Goal: Task Accomplishment & Management: Manage account settings

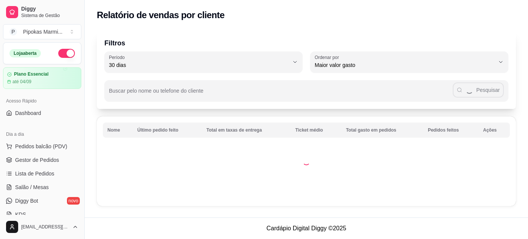
select select "30"
select select "HIGHEST_TOTAL_SPENT_WITH_ORDERS"
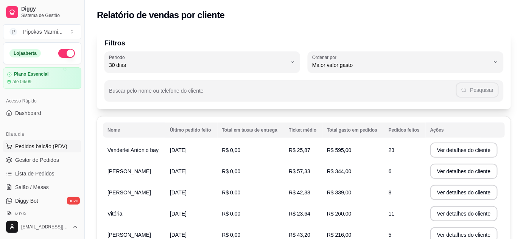
click at [36, 145] on span "Pedidos balcão (PDV)" at bounding box center [41, 147] width 52 height 8
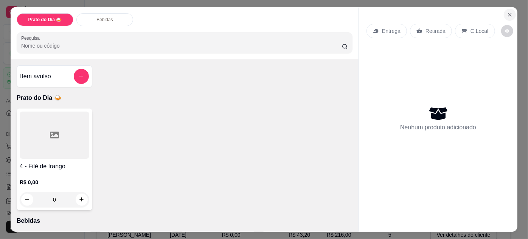
click at [509, 13] on icon "Close" at bounding box center [510, 14] width 3 height 3
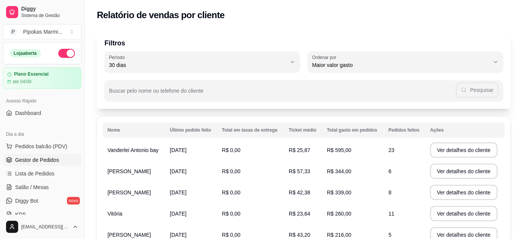
click at [34, 157] on span "Gestor de Pedidos" at bounding box center [37, 160] width 44 height 8
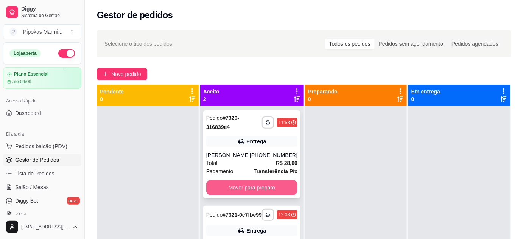
click at [271, 195] on button "Mover para preparo" at bounding box center [251, 187] width 91 height 15
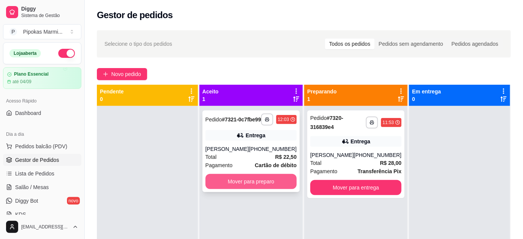
click at [279, 185] on button "Mover para preparo" at bounding box center [250, 181] width 91 height 15
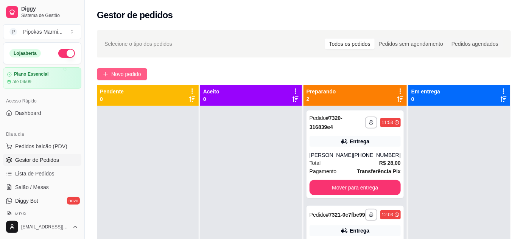
click at [120, 76] on span "Novo pedido" at bounding box center [126, 74] width 30 height 8
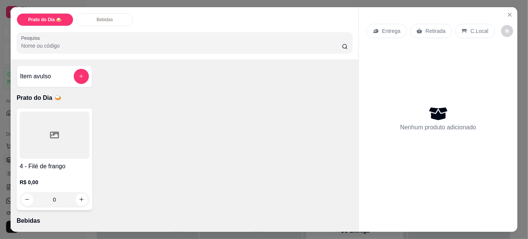
click at [57, 141] on div at bounding box center [55, 135] width 70 height 47
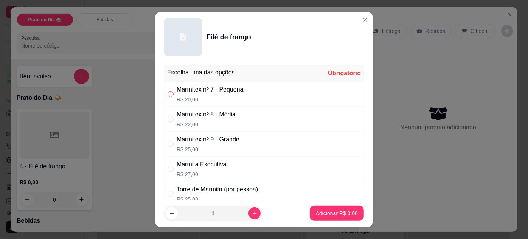
click at [168, 91] on input "" at bounding box center [171, 94] width 6 height 6
radio input "true"
click at [334, 212] on p "Adicionar R$ 20,00" at bounding box center [335, 214] width 45 height 8
type input "1"
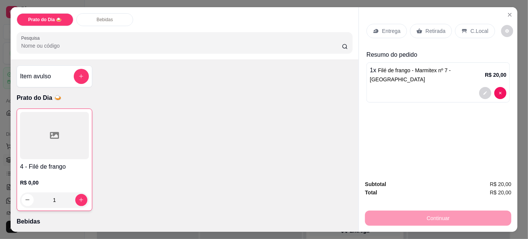
click at [426, 27] on p "Retirada" at bounding box center [436, 31] width 20 height 8
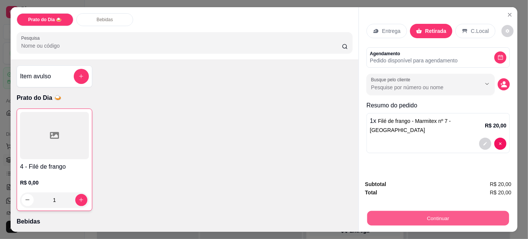
click at [429, 211] on button "Continuar" at bounding box center [438, 218] width 142 height 15
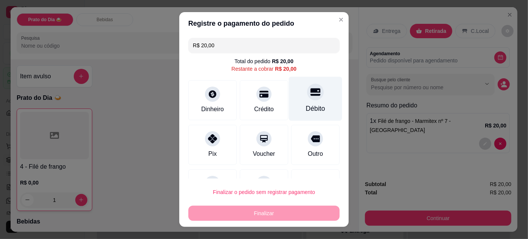
click at [307, 98] on div at bounding box center [315, 92] width 17 height 17
type input "R$ 0,00"
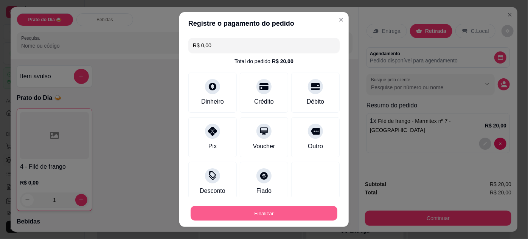
click at [309, 211] on button "Finalizar" at bounding box center [264, 213] width 147 height 15
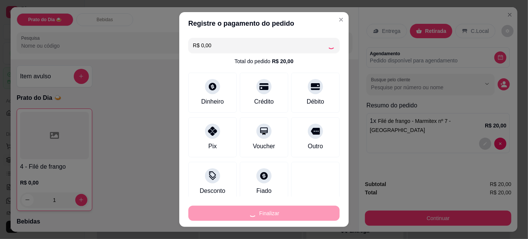
type input "0"
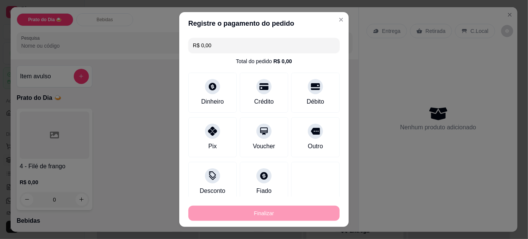
type input "-R$ 20,00"
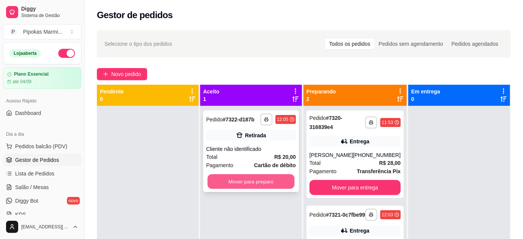
click at [260, 183] on button "Mover para preparo" at bounding box center [250, 181] width 87 height 15
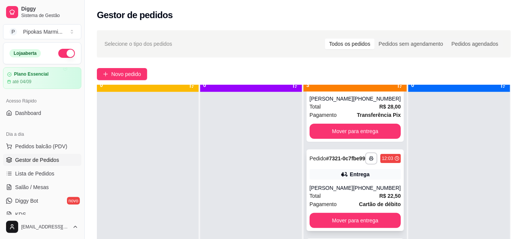
scroll to position [21, 0]
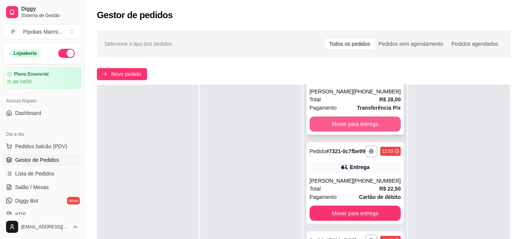
click at [368, 117] on button "Mover para entrega" at bounding box center [355, 124] width 91 height 15
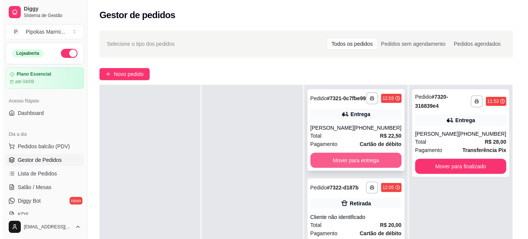
scroll to position [68, 0]
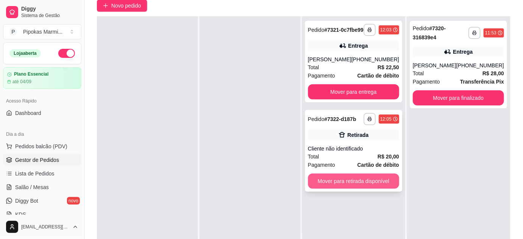
click at [378, 185] on button "Mover para retirada disponível" at bounding box center [353, 181] width 91 height 15
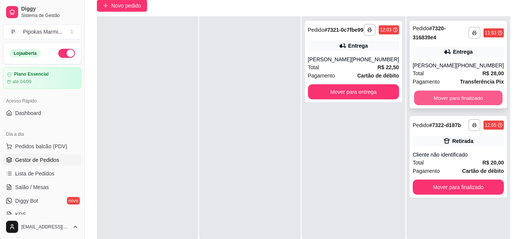
click at [469, 105] on button "Mover para finalizado" at bounding box center [458, 98] width 89 height 15
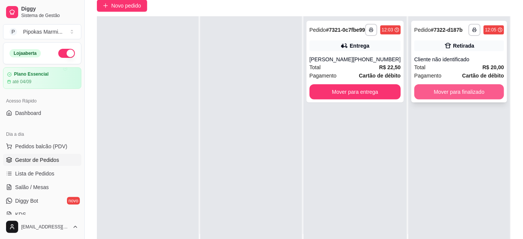
click at [462, 89] on button "Mover para finalizado" at bounding box center [459, 91] width 90 height 15
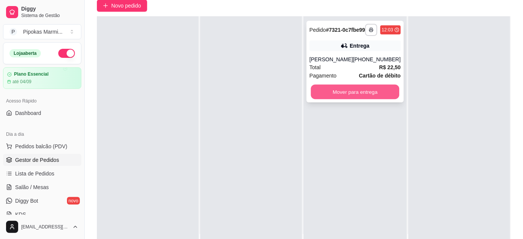
click at [361, 94] on button "Mover para entrega" at bounding box center [355, 92] width 89 height 15
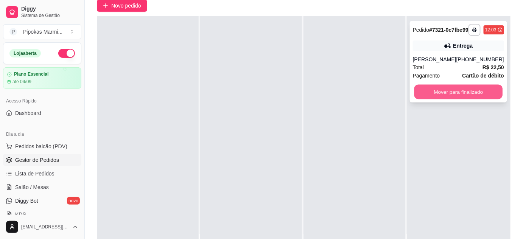
click at [474, 98] on button "Mover para finalizado" at bounding box center [458, 92] width 89 height 15
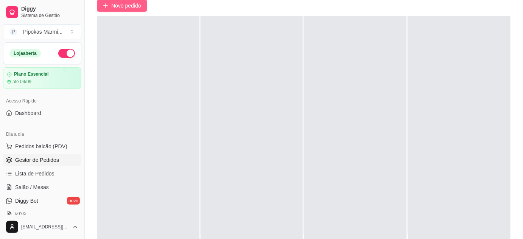
click at [111, 2] on span "Novo pedido" at bounding box center [126, 6] width 30 height 8
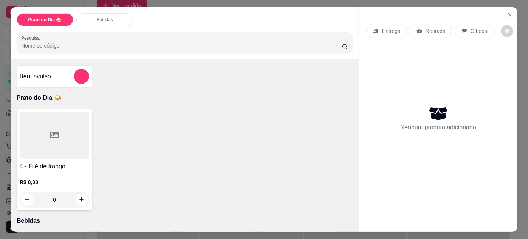
click at [64, 153] on div at bounding box center [55, 135] width 70 height 47
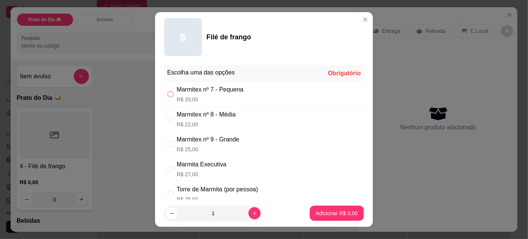
click at [170, 92] on input "" at bounding box center [171, 94] width 6 height 6
radio input "true"
click at [335, 210] on p "Adicionar R$ 20,00" at bounding box center [335, 214] width 45 height 8
type input "1"
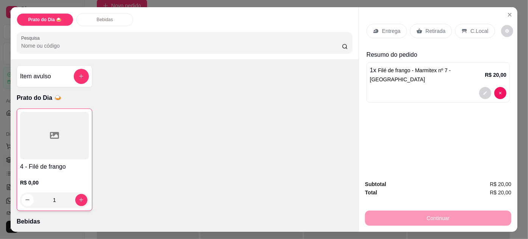
click at [427, 30] on p "Retirada" at bounding box center [436, 31] width 20 height 8
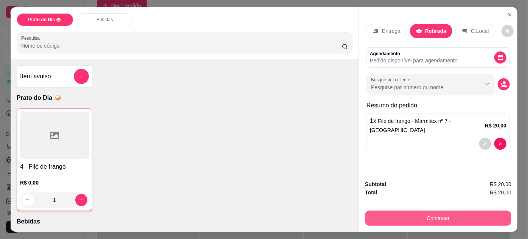
click at [467, 213] on button "Continuar" at bounding box center [438, 218] width 146 height 15
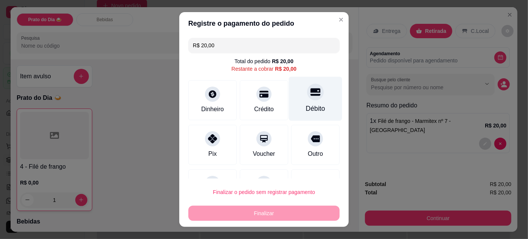
click at [311, 98] on div "Débito" at bounding box center [315, 98] width 53 height 44
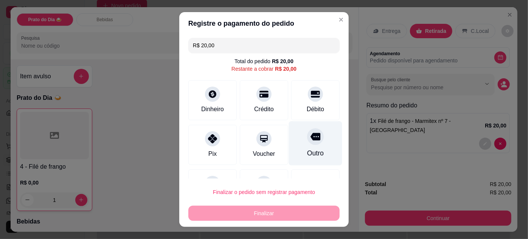
type input "R$ 0,00"
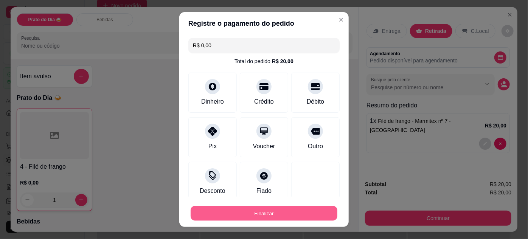
click at [309, 213] on button "Finalizar" at bounding box center [264, 213] width 147 height 15
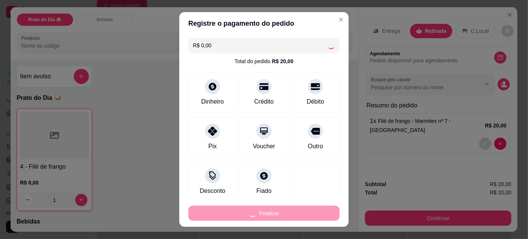
type input "0"
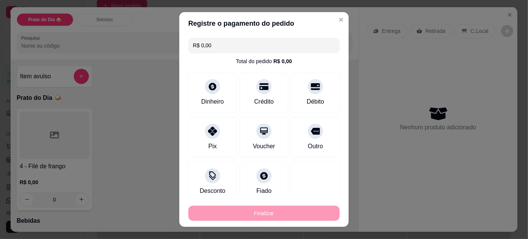
type input "-R$ 20,00"
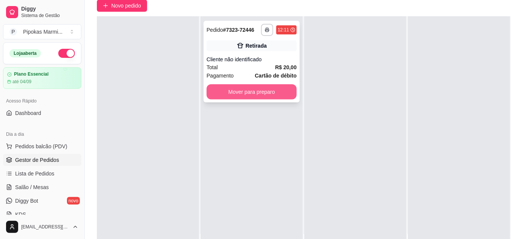
click at [242, 90] on button "Mover para preparo" at bounding box center [252, 91] width 90 height 15
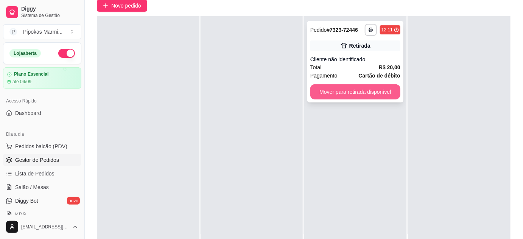
click at [392, 90] on button "Mover para retirada disponível" at bounding box center [355, 91] width 90 height 15
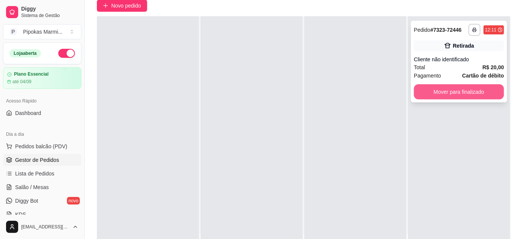
click at [480, 92] on button "Mover para finalizado" at bounding box center [459, 91] width 90 height 15
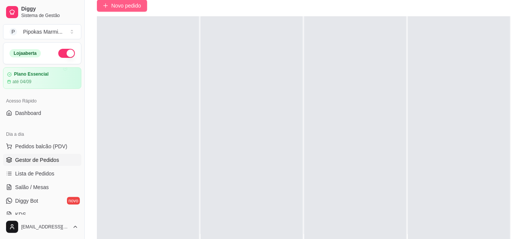
click at [131, 5] on span "Novo pedido" at bounding box center [126, 6] width 30 height 8
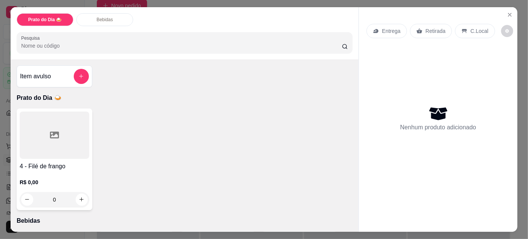
click at [35, 154] on div at bounding box center [55, 135] width 70 height 47
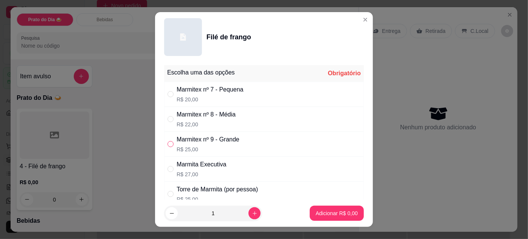
click at [168, 143] on input "" at bounding box center [171, 144] width 6 height 6
radio input "true"
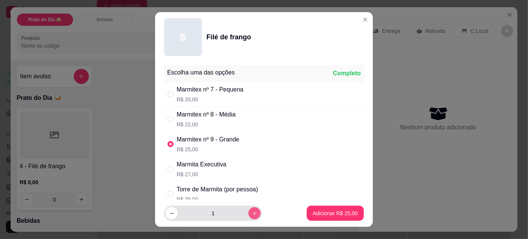
click at [252, 213] on icon "increase-product-quantity" at bounding box center [255, 214] width 6 height 6
type input "2"
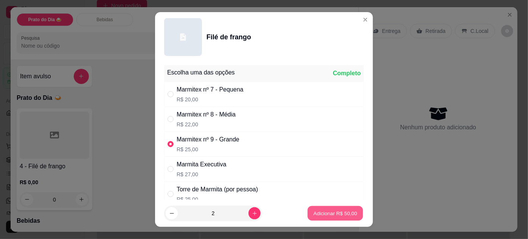
click at [355, 210] on button "Adicionar R$ 50,00" at bounding box center [336, 213] width 56 height 15
type input "2"
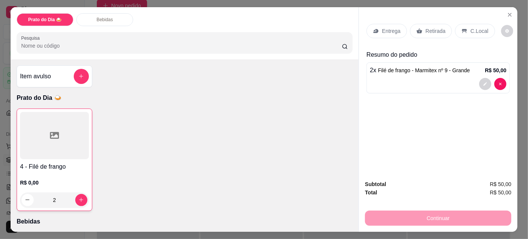
click at [436, 27] on p "Retirada" at bounding box center [436, 31] width 20 height 8
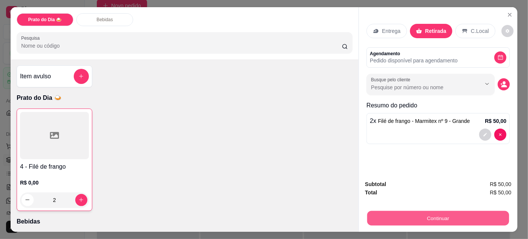
click at [466, 213] on button "Continuar" at bounding box center [438, 218] width 142 height 15
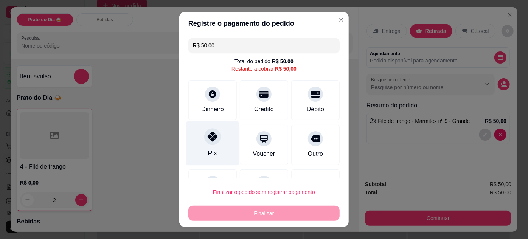
click at [211, 140] on icon at bounding box center [213, 137] width 10 height 10
type input "R$ 0,00"
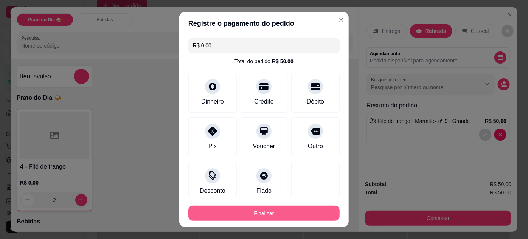
click at [276, 215] on button "Finalizar" at bounding box center [263, 213] width 151 height 15
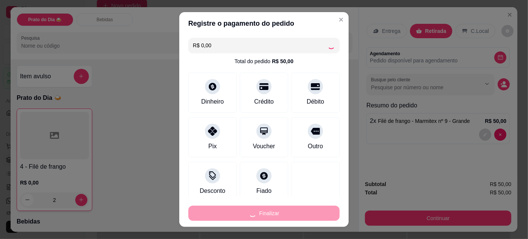
type input "0"
type input "-R$ 50,00"
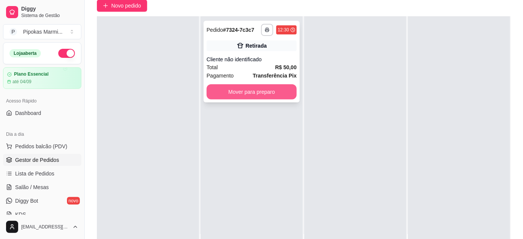
click at [263, 87] on button "Mover para preparo" at bounding box center [252, 91] width 90 height 15
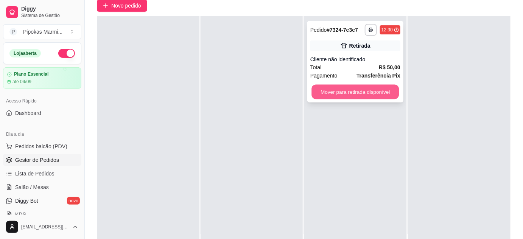
click at [358, 89] on button "Mover para retirada disponível" at bounding box center [355, 92] width 87 height 15
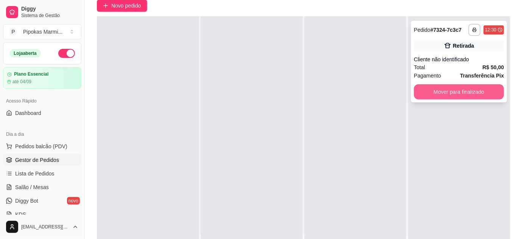
click at [483, 92] on button "Mover para finalizado" at bounding box center [459, 91] width 90 height 15
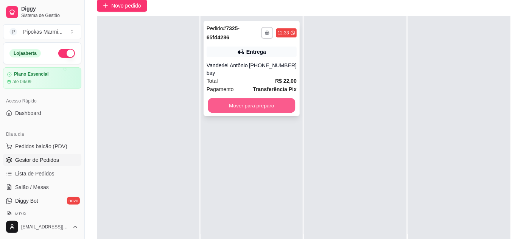
click at [254, 104] on button "Mover para preparo" at bounding box center [251, 105] width 87 height 15
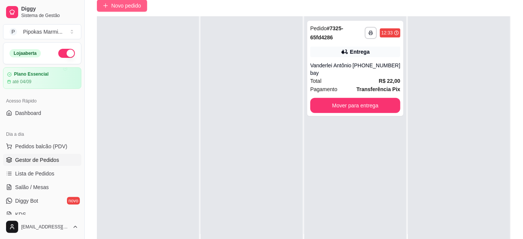
click at [141, 5] on span "Novo pedido" at bounding box center [126, 6] width 30 height 8
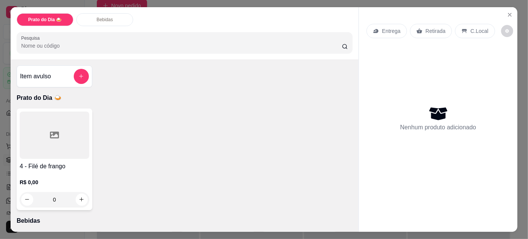
click at [74, 142] on div at bounding box center [55, 135] width 70 height 47
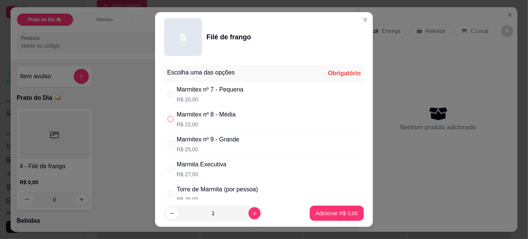
click at [171, 119] on input "" at bounding box center [171, 119] width 6 height 6
radio input "true"
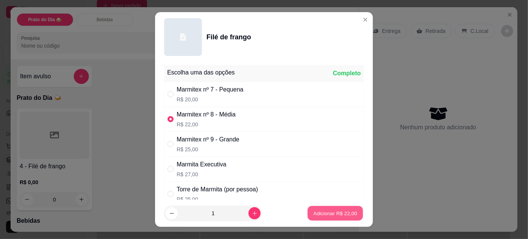
click at [341, 214] on p "Adicionar R$ 22,00" at bounding box center [336, 213] width 44 height 7
type input "1"
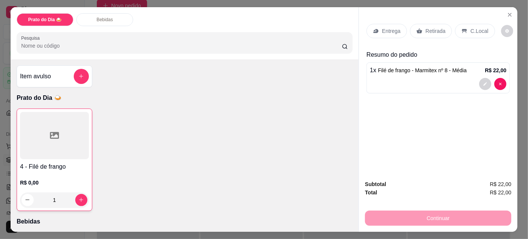
click at [442, 28] on div "Retirada" at bounding box center [431, 31] width 42 height 14
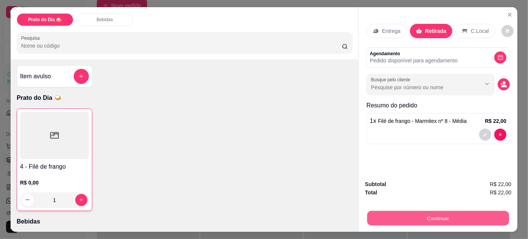
click at [449, 216] on button "Continuar" at bounding box center [438, 218] width 142 height 15
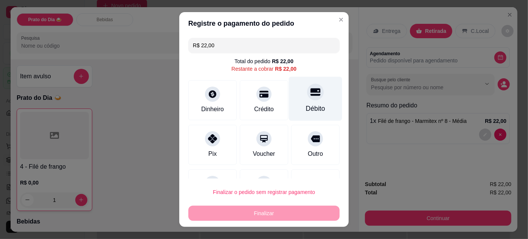
click at [307, 99] on div at bounding box center [315, 92] width 17 height 17
type input "R$ 0,00"
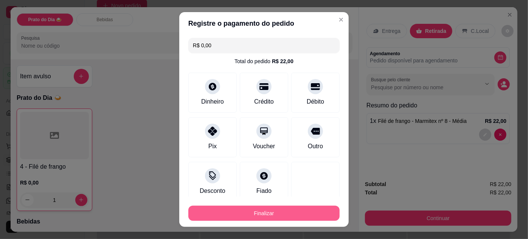
click at [273, 215] on button "Finalizar" at bounding box center [263, 213] width 151 height 15
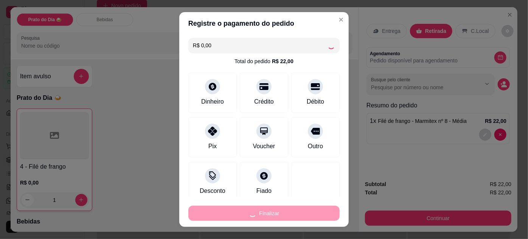
type input "0"
type input "-R$ 22,00"
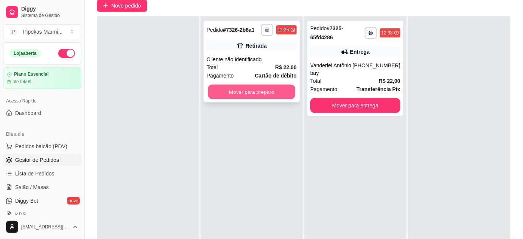
click at [248, 92] on button "Mover para preparo" at bounding box center [251, 92] width 87 height 15
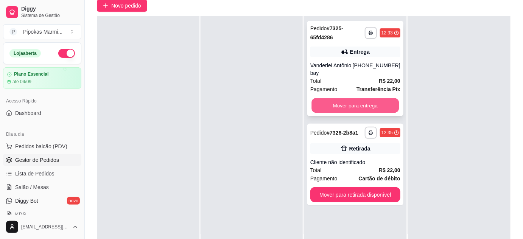
click at [357, 103] on button "Mover para entrega" at bounding box center [355, 105] width 87 height 15
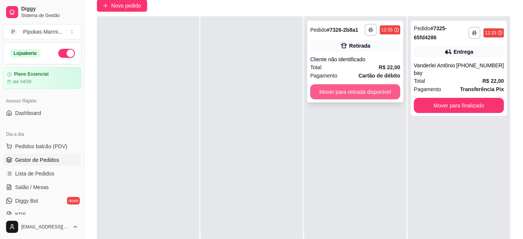
click at [362, 92] on button "Mover para retirada disponível" at bounding box center [355, 91] width 90 height 15
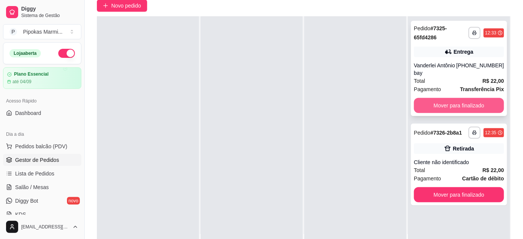
click at [468, 104] on button "Mover para finalizado" at bounding box center [459, 105] width 90 height 15
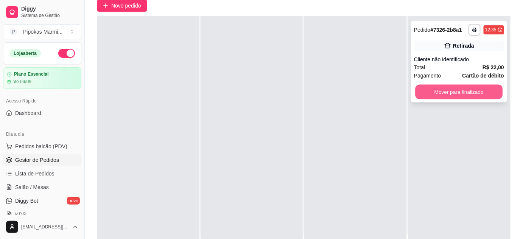
click at [461, 89] on button "Mover para finalizado" at bounding box center [459, 92] width 87 height 15
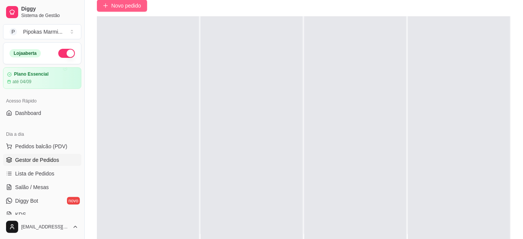
click at [117, 3] on span "Novo pedido" at bounding box center [126, 6] width 30 height 8
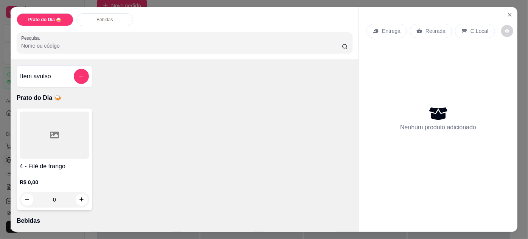
click at [62, 157] on div "4 - Filé de frango R$ 0,00 0" at bounding box center [55, 160] width 76 height 102
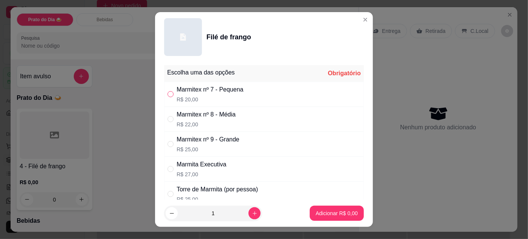
click at [168, 95] on input "" at bounding box center [171, 94] width 6 height 6
radio input "true"
click at [323, 212] on p "Adicionar R$ 20,00" at bounding box center [335, 214] width 45 height 8
type input "1"
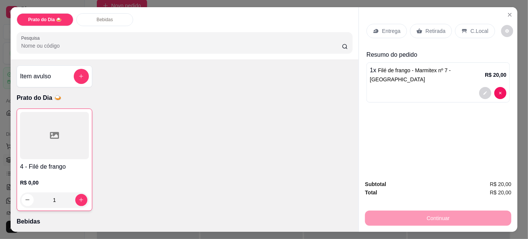
click at [397, 25] on div "Entrega" at bounding box center [387, 31] width 40 height 14
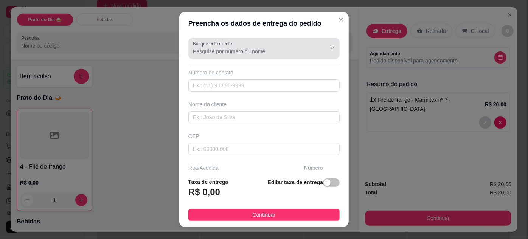
click at [251, 55] on div at bounding box center [264, 48] width 142 height 15
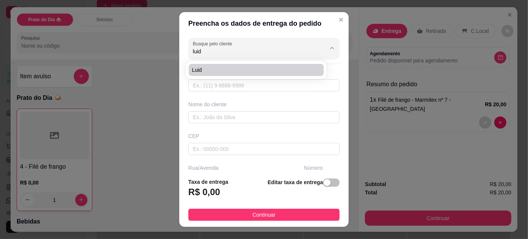
click at [215, 66] on span "Luid" at bounding box center [252, 70] width 121 height 8
type input "Luid"
type input "6791434898"
type input "Luid"
type input "79091770"
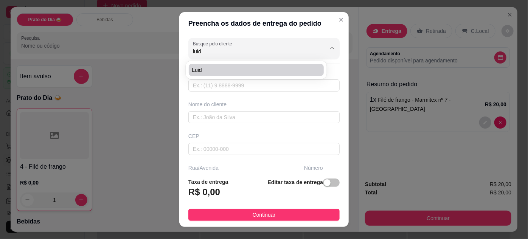
type input "Rua Carmem [GEOGRAPHIC_DATA]"
type input "88"
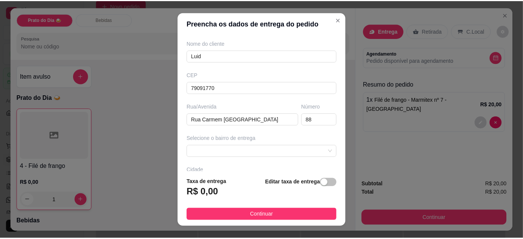
scroll to position [68, 0]
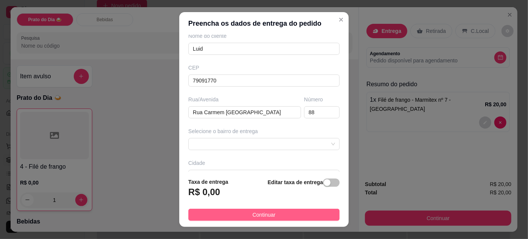
type input "Luid"
click at [257, 216] on span "Continuar" at bounding box center [264, 215] width 23 height 8
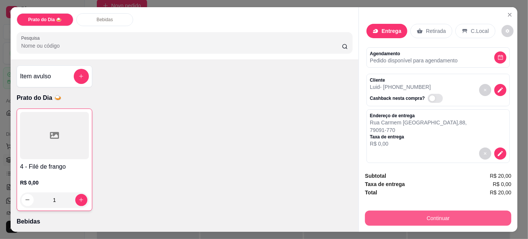
click at [423, 211] on button "Continuar" at bounding box center [438, 218] width 146 height 15
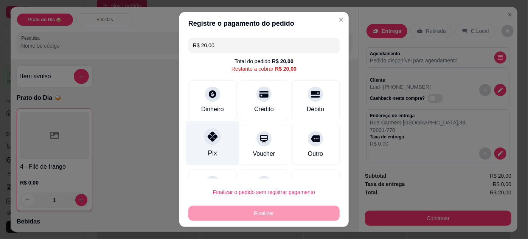
click at [211, 134] on icon at bounding box center [213, 137] width 10 height 10
type input "R$ 0,00"
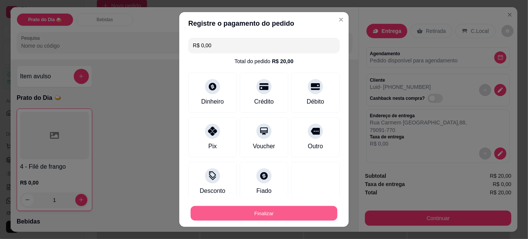
click at [255, 210] on button "Finalizar" at bounding box center [264, 213] width 147 height 15
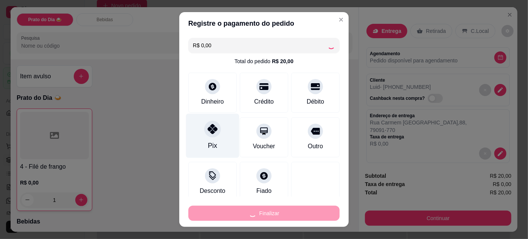
type input "0"
type input "-R$ 20,00"
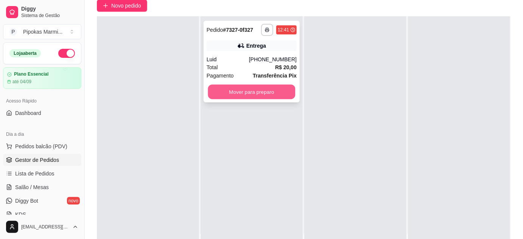
click at [276, 90] on button "Mover para preparo" at bounding box center [251, 92] width 87 height 15
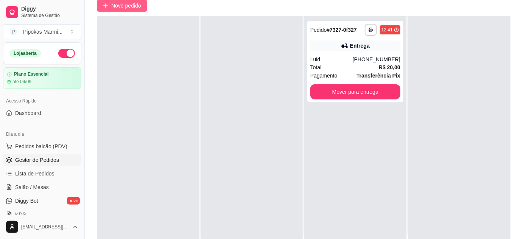
click at [129, 5] on span "Novo pedido" at bounding box center [126, 6] width 30 height 8
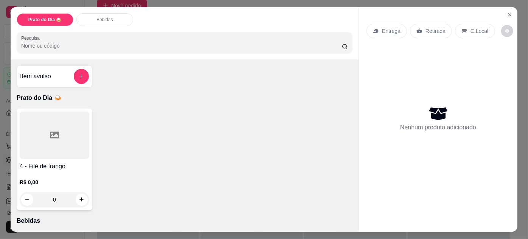
click at [56, 132] on icon at bounding box center [54, 135] width 9 height 7
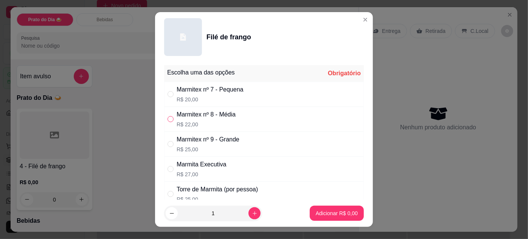
click at [168, 119] on input "" at bounding box center [171, 119] width 6 height 6
radio input "true"
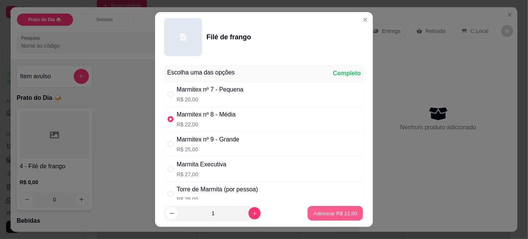
click at [345, 207] on button "Adicionar R$ 22,00" at bounding box center [336, 213] width 56 height 15
type input "1"
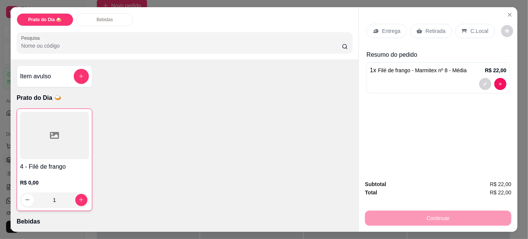
click at [420, 25] on div "Retirada" at bounding box center [431, 31] width 42 height 14
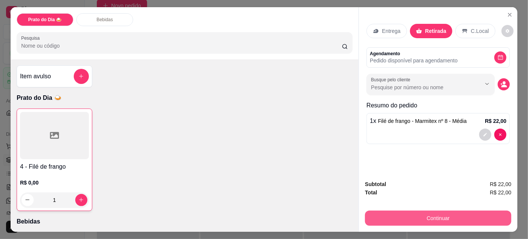
click at [437, 215] on button "Continuar" at bounding box center [438, 218] width 146 height 15
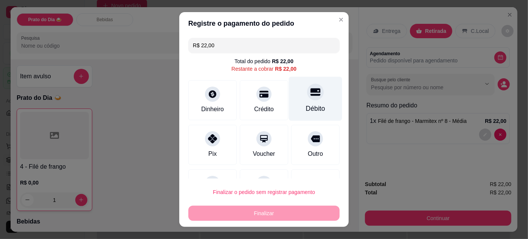
click at [307, 98] on div at bounding box center [315, 92] width 17 height 17
type input "R$ 0,00"
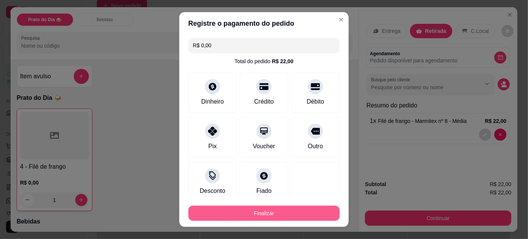
click at [276, 209] on button "Finalizar" at bounding box center [263, 213] width 151 height 15
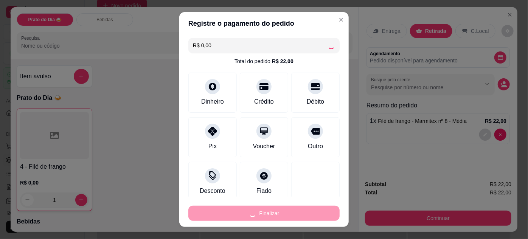
type input "0"
type input "-R$ 22,00"
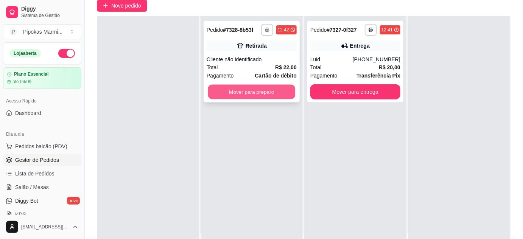
click at [252, 89] on button "Mover para preparo" at bounding box center [251, 92] width 87 height 15
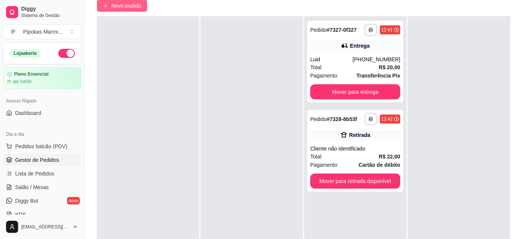
click at [129, 8] on span "Novo pedido" at bounding box center [126, 6] width 30 height 8
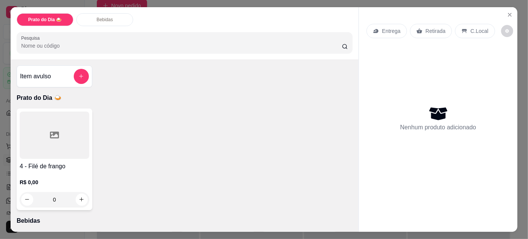
click at [73, 138] on div at bounding box center [55, 135] width 70 height 47
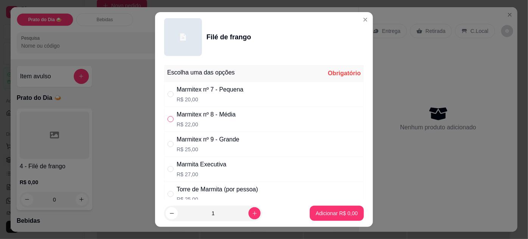
click at [170, 116] on input "" at bounding box center [171, 119] width 6 height 6
radio input "true"
click at [341, 214] on p "Adicionar R$ 22,00" at bounding box center [335, 214] width 45 height 8
type input "1"
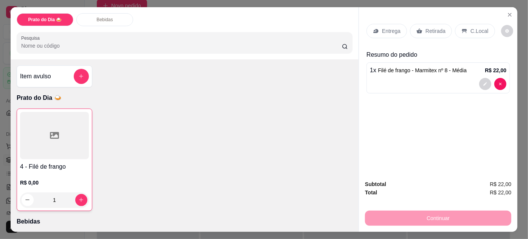
click at [431, 24] on div "Retirada" at bounding box center [431, 31] width 42 height 14
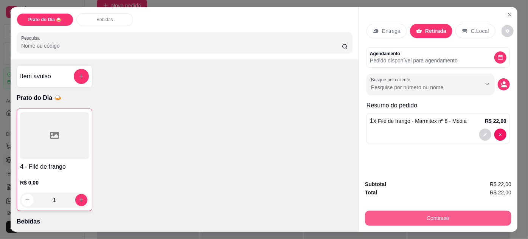
click at [456, 212] on button "Continuar" at bounding box center [438, 218] width 146 height 15
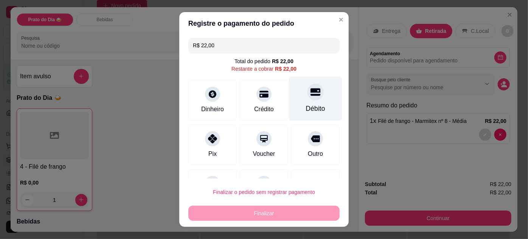
click at [311, 92] on icon at bounding box center [316, 92] width 10 height 8
type input "R$ 0,00"
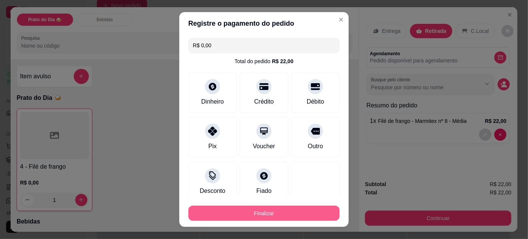
click at [285, 216] on button "Finalizar" at bounding box center [263, 213] width 151 height 15
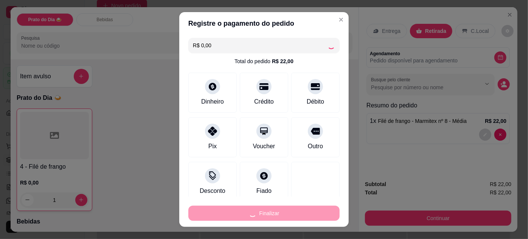
type input "0"
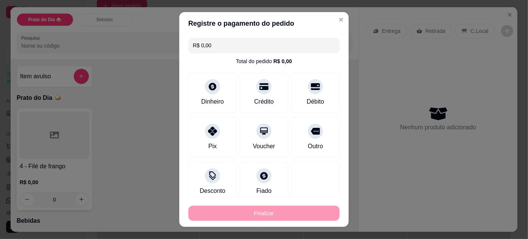
type input "-R$ 22,00"
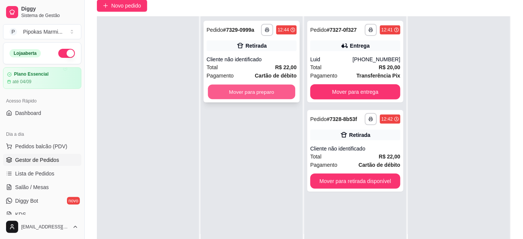
click at [252, 90] on button "Mover para preparo" at bounding box center [251, 92] width 87 height 15
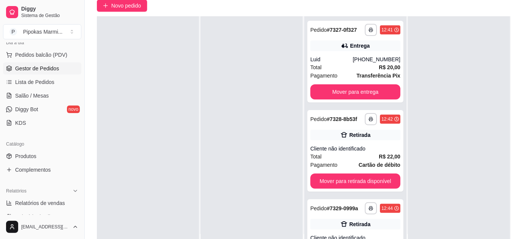
scroll to position [103, 0]
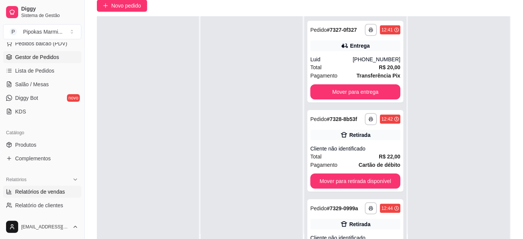
click at [53, 193] on span "Relatórios de vendas" at bounding box center [40, 192] width 50 height 8
select select "ALL"
select select "0"
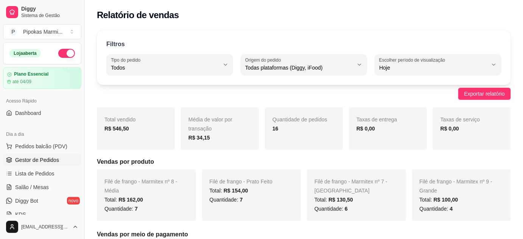
click at [43, 162] on span "Gestor de Pedidos" at bounding box center [37, 160] width 44 height 8
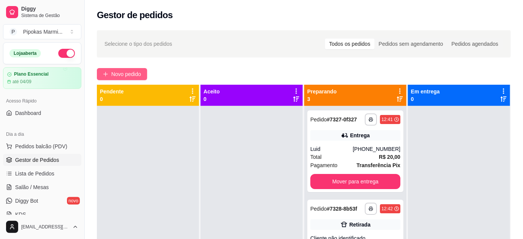
click at [125, 73] on span "Novo pedido" at bounding box center [126, 74] width 30 height 8
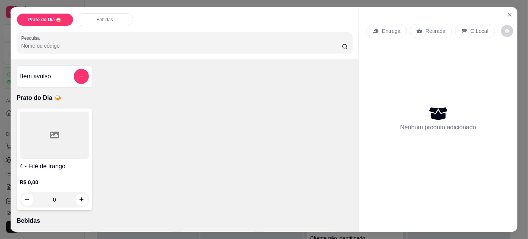
click at [72, 179] on p "R$ 0,00" at bounding box center [55, 183] width 70 height 8
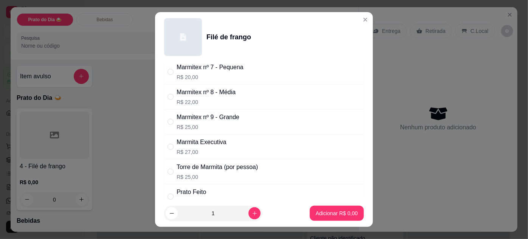
scroll to position [68, 0]
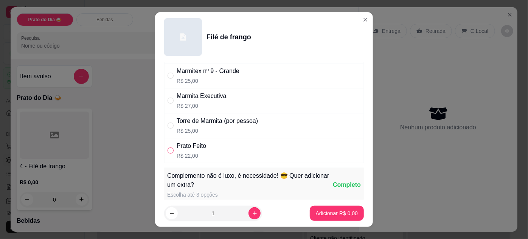
click at [168, 149] on input "" at bounding box center [171, 151] width 6 height 6
radio input "true"
click at [344, 214] on p "Adicionar R$ 22,00" at bounding box center [335, 214] width 45 height 8
type input "1"
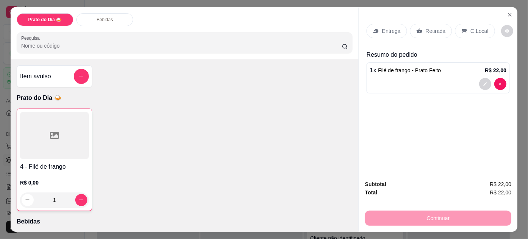
click at [475, 27] on p "C.Local" at bounding box center [480, 31] width 18 height 8
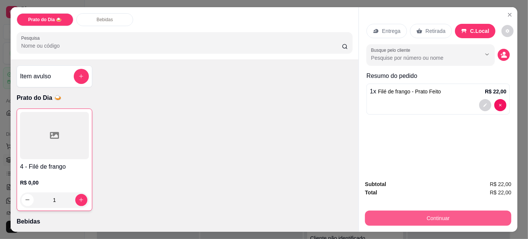
click at [427, 216] on button "Continuar" at bounding box center [438, 218] width 146 height 15
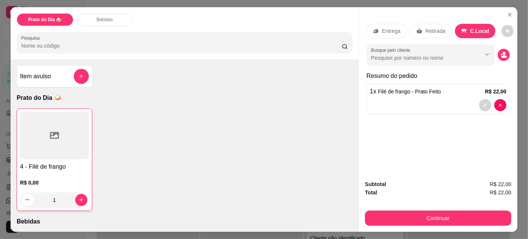
click at [495, 90] on p "R$ 22,00" at bounding box center [496, 92] width 22 height 8
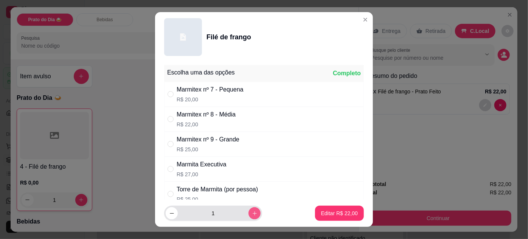
click at [252, 213] on icon "increase-product-quantity" at bounding box center [255, 214] width 6 height 6
type input "2"
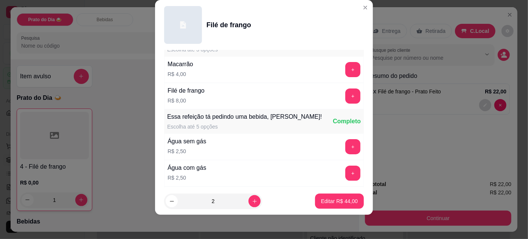
scroll to position [172, 0]
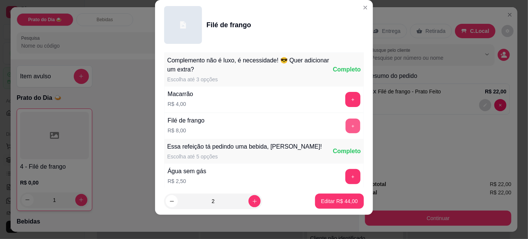
click at [346, 120] on button "+" at bounding box center [353, 125] width 15 height 15
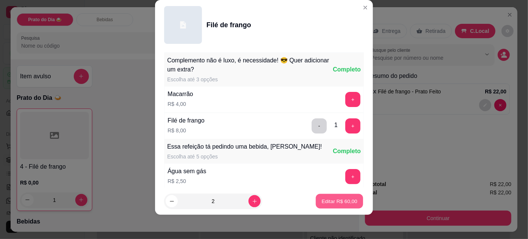
click at [353, 201] on button "Editar R$ 60,00" at bounding box center [339, 201] width 47 height 15
type input "0"
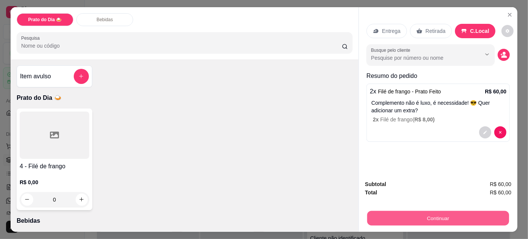
click at [434, 213] on button "Continuar" at bounding box center [438, 218] width 142 height 15
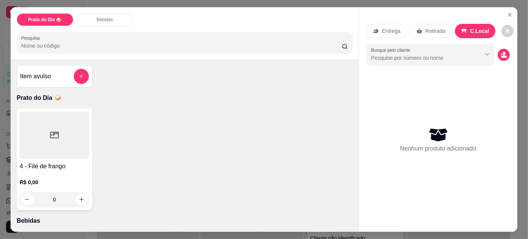
click at [52, 152] on div at bounding box center [55, 135] width 70 height 47
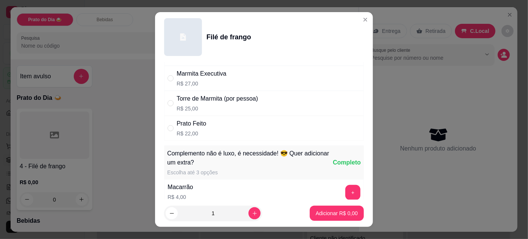
scroll to position [103, 0]
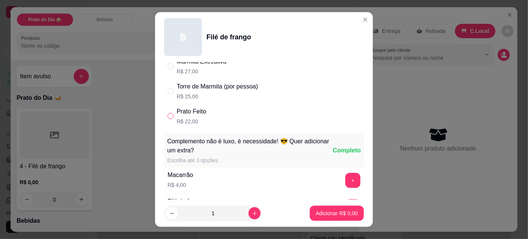
click at [170, 112] on label "" at bounding box center [171, 116] width 6 height 8
click at [170, 113] on input "" at bounding box center [171, 116] width 6 height 6
click at [170, 115] on input "" at bounding box center [171, 116] width 6 height 6
radio input "true"
click at [346, 213] on p "Adicionar R$ 22,00" at bounding box center [336, 213] width 44 height 7
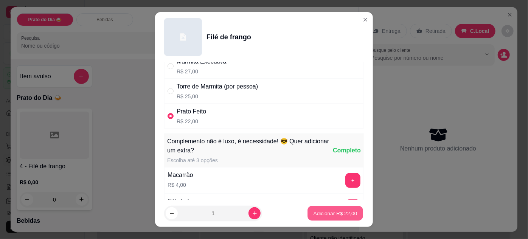
type input "1"
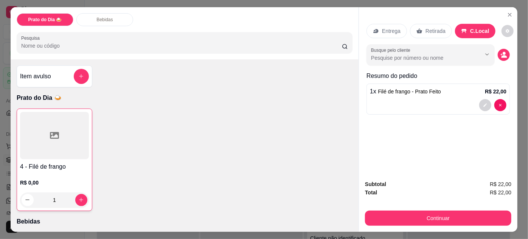
click at [58, 153] on div at bounding box center [54, 135] width 69 height 47
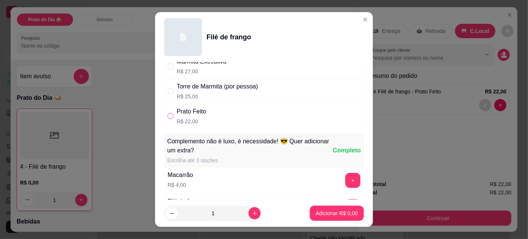
click at [168, 113] on input "" at bounding box center [171, 116] width 6 height 6
radio input "true"
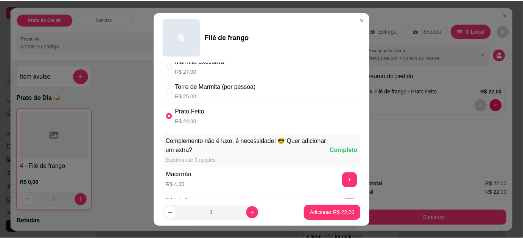
scroll to position [206, 0]
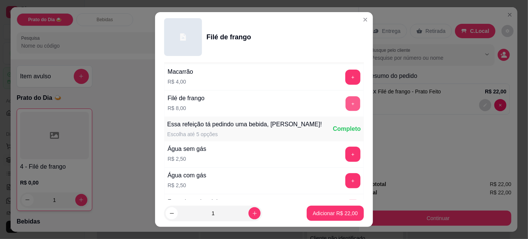
click at [346, 96] on button "+" at bounding box center [353, 103] width 15 height 15
click at [347, 209] on button "Adicionar R$ 30,00" at bounding box center [335, 213] width 57 height 15
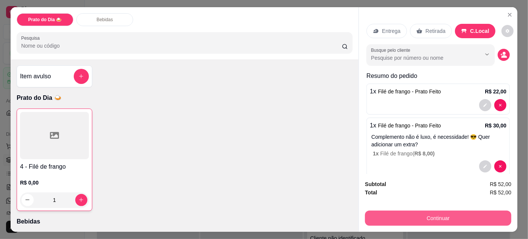
click at [469, 212] on button "Continuar" at bounding box center [438, 218] width 146 height 15
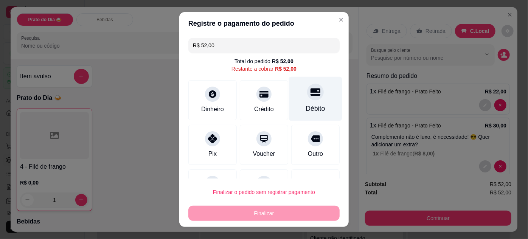
click at [310, 90] on div at bounding box center [315, 92] width 17 height 17
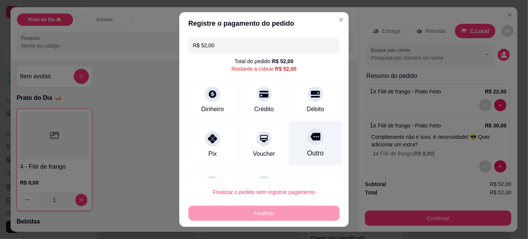
type input "R$ 0,00"
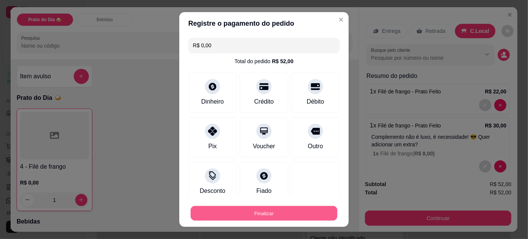
click at [299, 212] on button "Finalizar" at bounding box center [264, 213] width 147 height 15
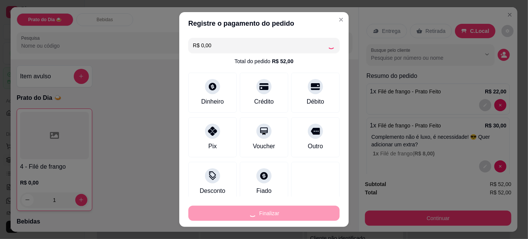
type input "0"
type input "-R$ 52,00"
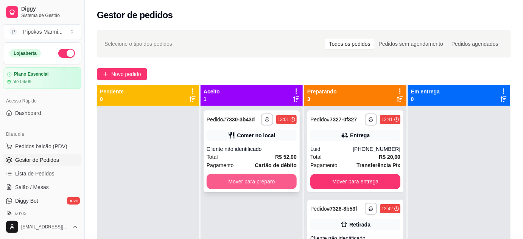
click at [274, 182] on button "Mover para preparo" at bounding box center [252, 181] width 90 height 15
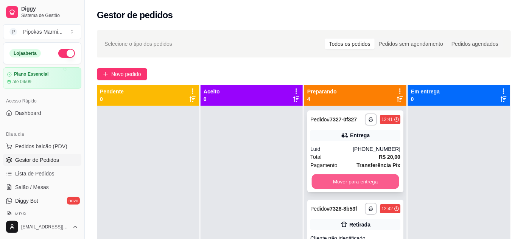
click at [363, 178] on button "Mover para entrega" at bounding box center [355, 181] width 87 height 15
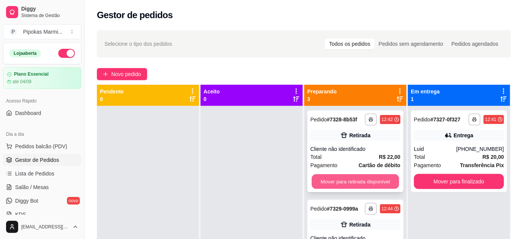
click at [363, 178] on button "Mover para retirada disponível" at bounding box center [355, 181] width 87 height 15
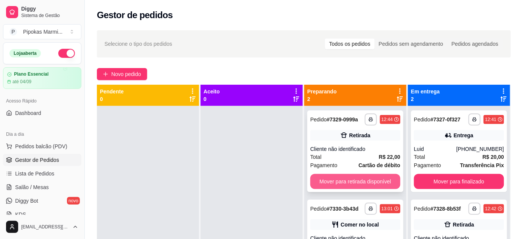
click at [367, 180] on button "Mover para retirada disponível" at bounding box center [355, 181] width 90 height 15
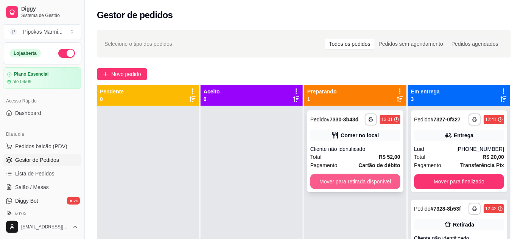
click at [371, 180] on button "Mover para retirada disponível" at bounding box center [355, 181] width 90 height 15
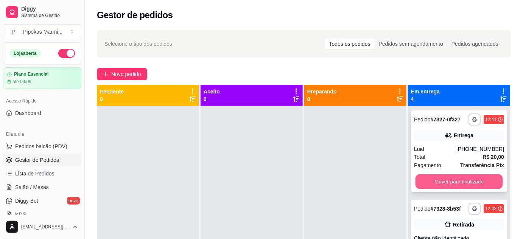
click at [438, 174] on button "Mover para finalizado" at bounding box center [459, 181] width 87 height 15
click at [439, 175] on button "Mover para finalizado" at bounding box center [459, 181] width 87 height 15
click at [439, 176] on button "Mover para finalizado" at bounding box center [459, 181] width 87 height 15
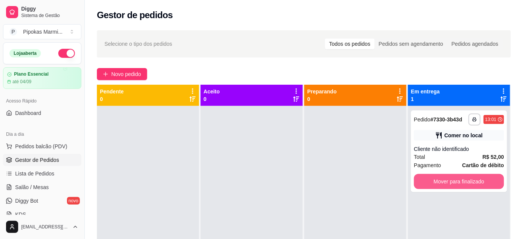
click at [439, 176] on button "Mover para finalizado" at bounding box center [459, 181] width 90 height 15
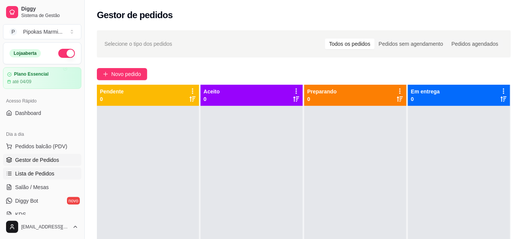
click at [24, 176] on span "Lista de Pedidos" at bounding box center [34, 174] width 39 height 8
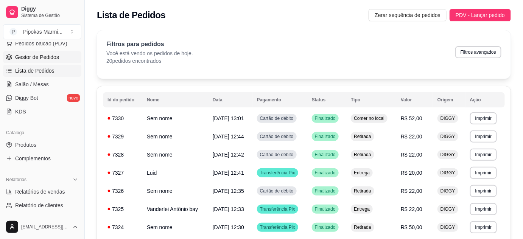
scroll to position [137, 0]
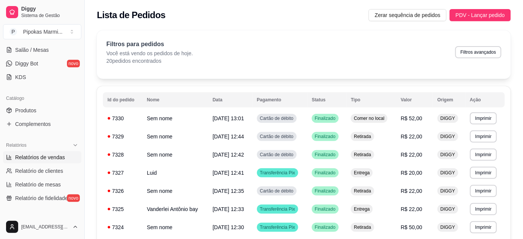
click at [50, 159] on span "Relatórios de vendas" at bounding box center [40, 158] width 50 height 8
select select "ALL"
select select "0"
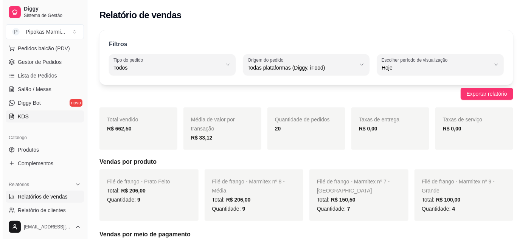
scroll to position [34, 0]
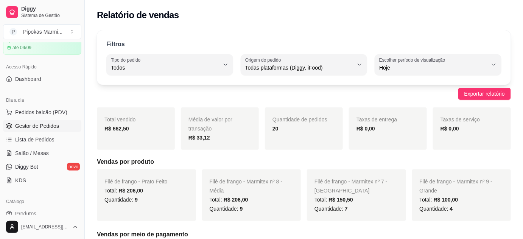
click at [43, 123] on span "Gestor de Pedidos" at bounding box center [37, 126] width 44 height 8
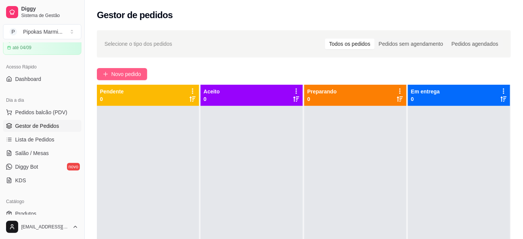
click at [140, 71] on span "Novo pedido" at bounding box center [126, 74] width 30 height 8
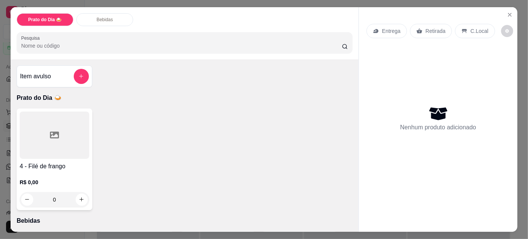
click at [56, 162] on h4 "4 - Filé de frango" at bounding box center [55, 166] width 70 height 9
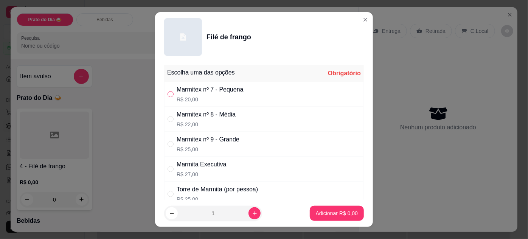
click at [168, 93] on input "" at bounding box center [171, 94] width 6 height 6
radio input "true"
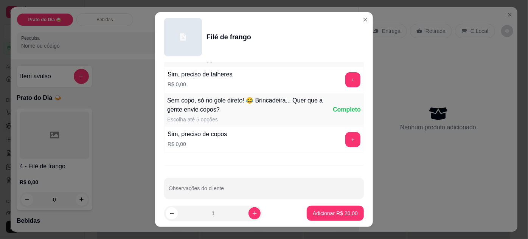
scroll to position [584, 0]
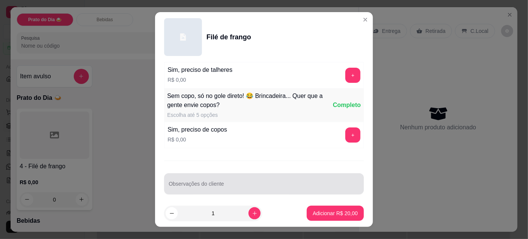
click at [231, 177] on div at bounding box center [264, 183] width 191 height 15
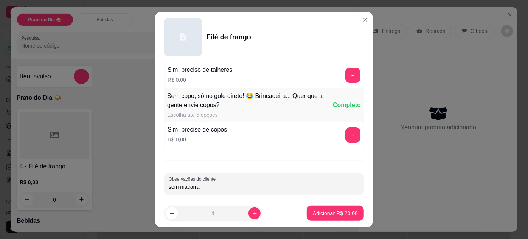
type input "sem macarrao"
click at [347, 212] on p "Adicionar R$ 20,00" at bounding box center [336, 213] width 44 height 7
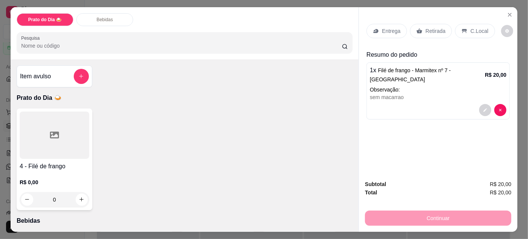
click at [55, 143] on div at bounding box center [55, 135] width 70 height 47
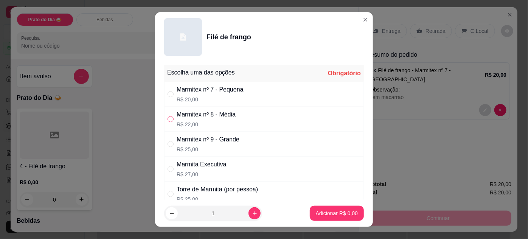
click at [168, 119] on input "" at bounding box center [171, 119] width 6 height 6
radio input "true"
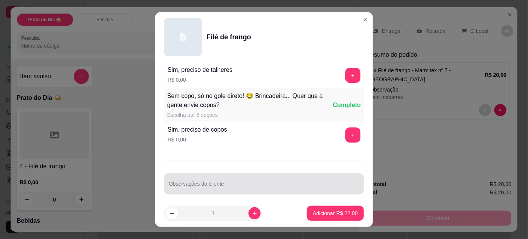
click at [217, 183] on input "Observações do cliente" at bounding box center [264, 187] width 191 height 8
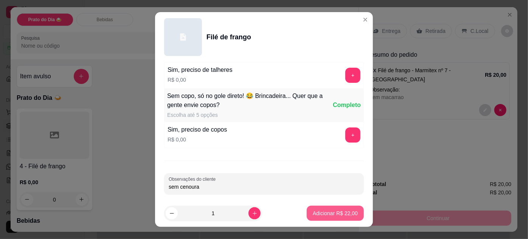
type input "sem cenoura"
click at [325, 213] on p "Adicionar R$ 22,00" at bounding box center [335, 214] width 45 height 8
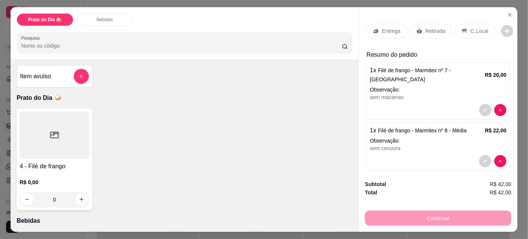
click at [428, 28] on p "Retirada" at bounding box center [436, 31] width 20 height 8
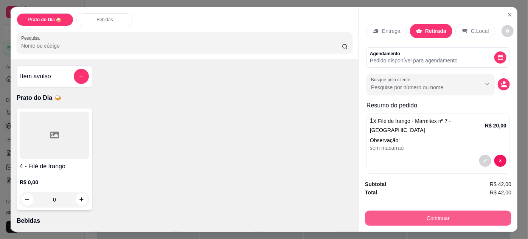
click at [426, 212] on button "Continuar" at bounding box center [438, 218] width 146 height 15
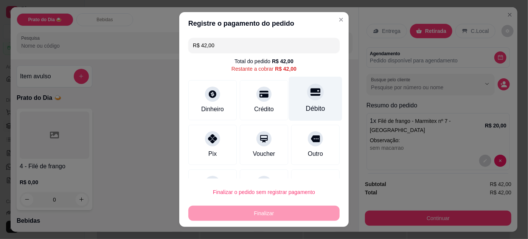
click at [311, 89] on icon at bounding box center [316, 92] width 10 height 8
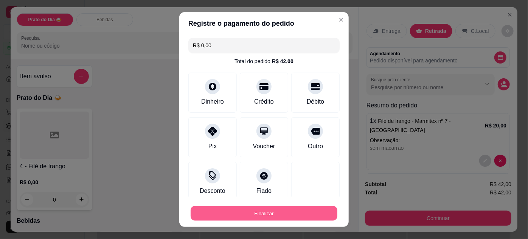
click at [294, 213] on button "Finalizar" at bounding box center [264, 213] width 147 height 15
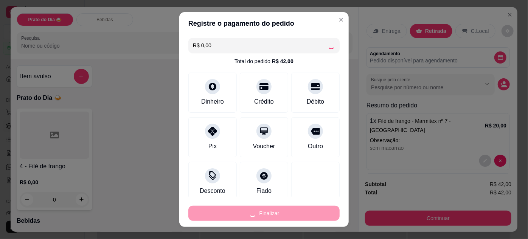
type input "-R$ 42,00"
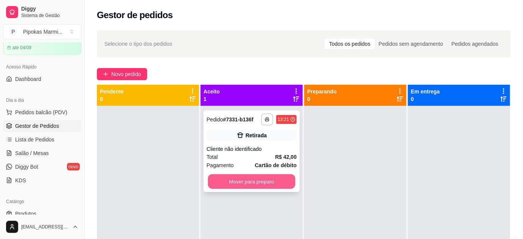
click at [280, 177] on button "Mover para preparo" at bounding box center [251, 181] width 87 height 15
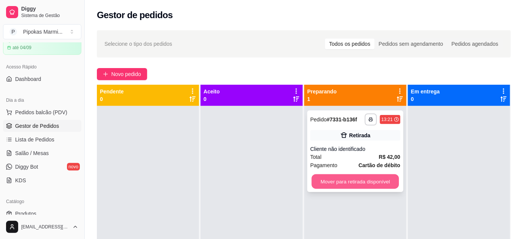
click at [356, 181] on button "Mover para retirada disponível" at bounding box center [355, 181] width 87 height 15
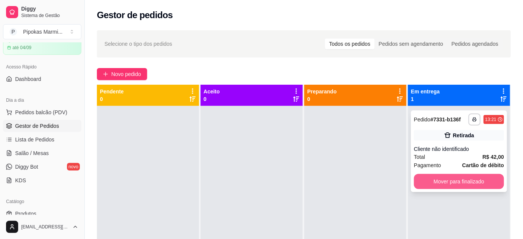
click at [456, 177] on button "Mover para finalizado" at bounding box center [459, 181] width 90 height 15
